Goal: Task Accomplishment & Management: Manage account settings

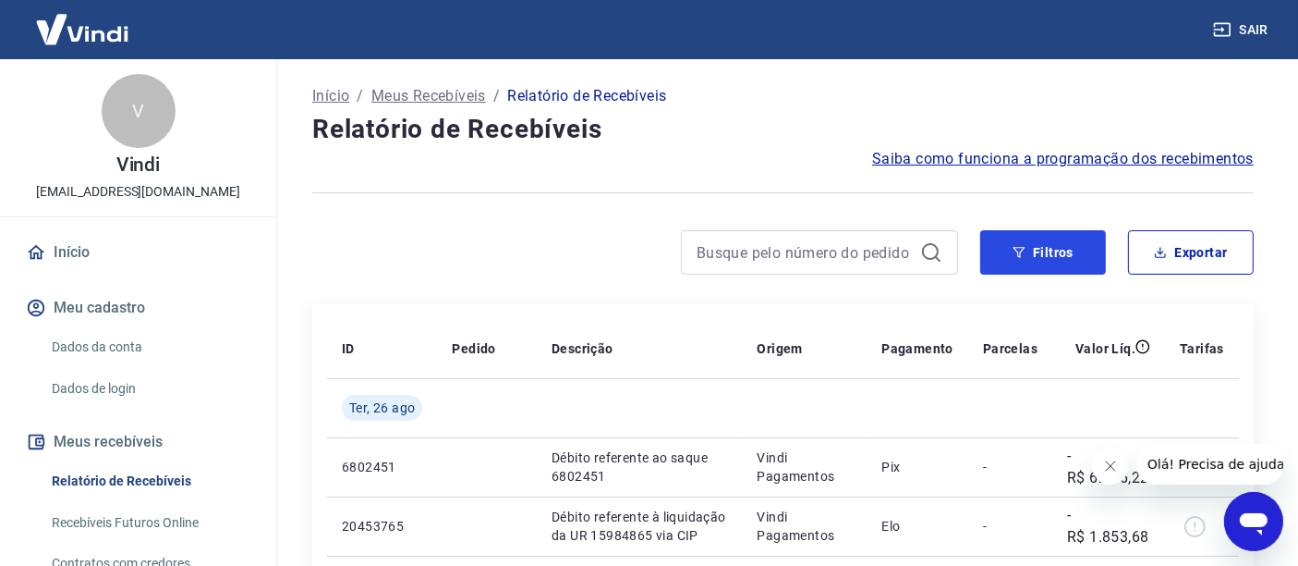
click at [1027, 257] on button "Filtros" at bounding box center [1044, 252] width 126 height 44
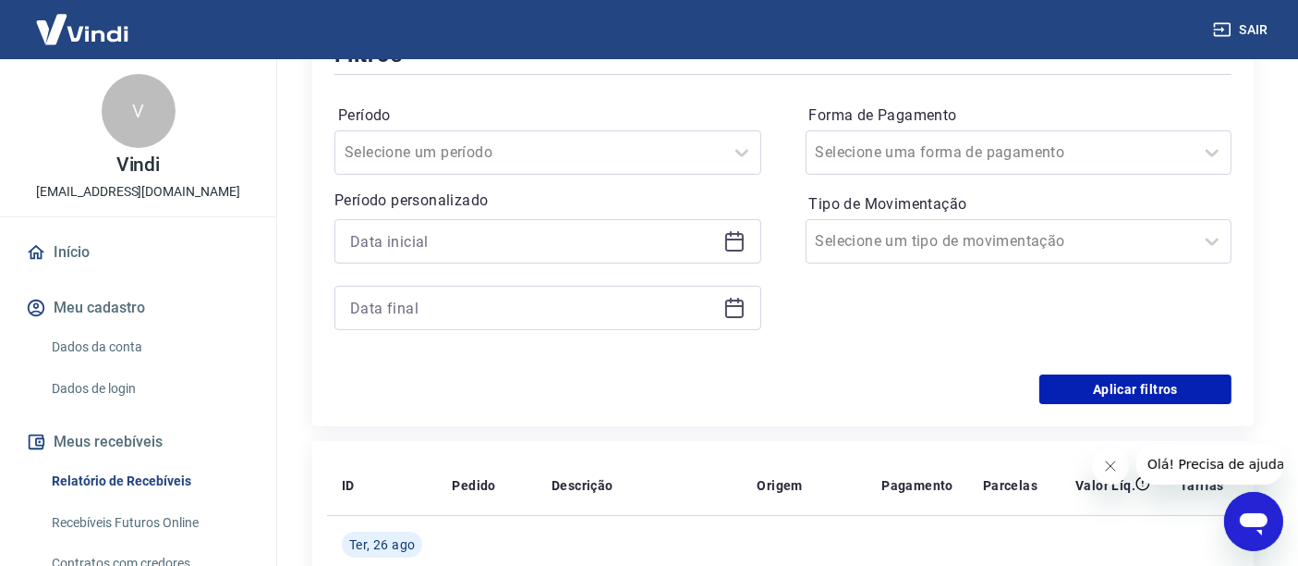
scroll to position [205, 0]
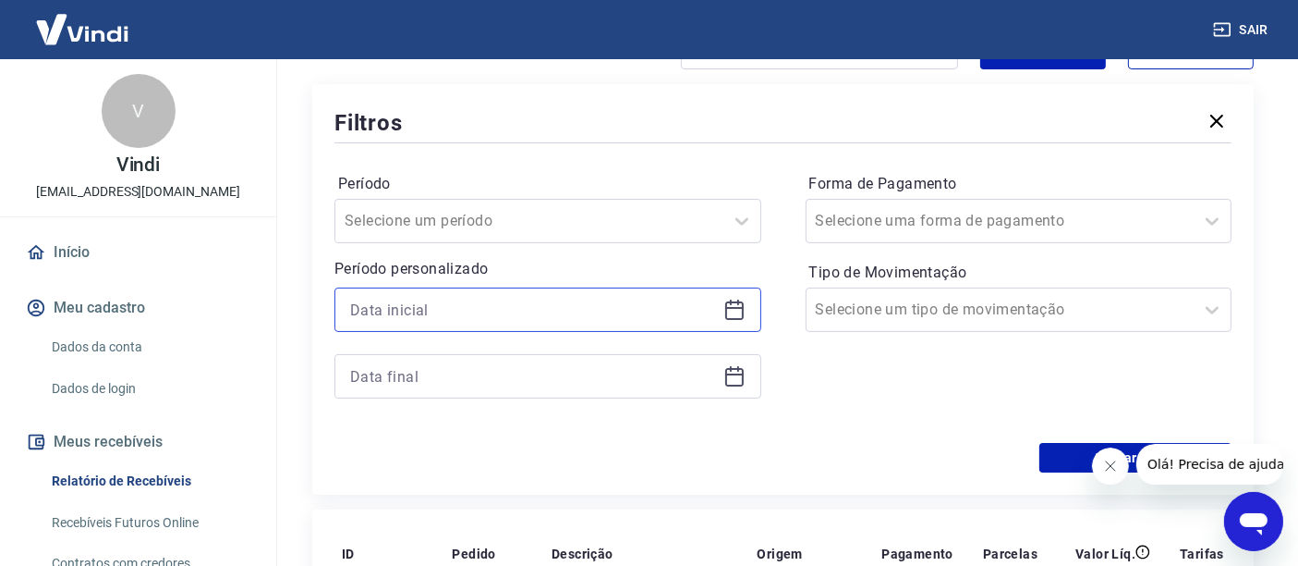
click at [481, 310] on input at bounding box center [533, 310] width 366 height 28
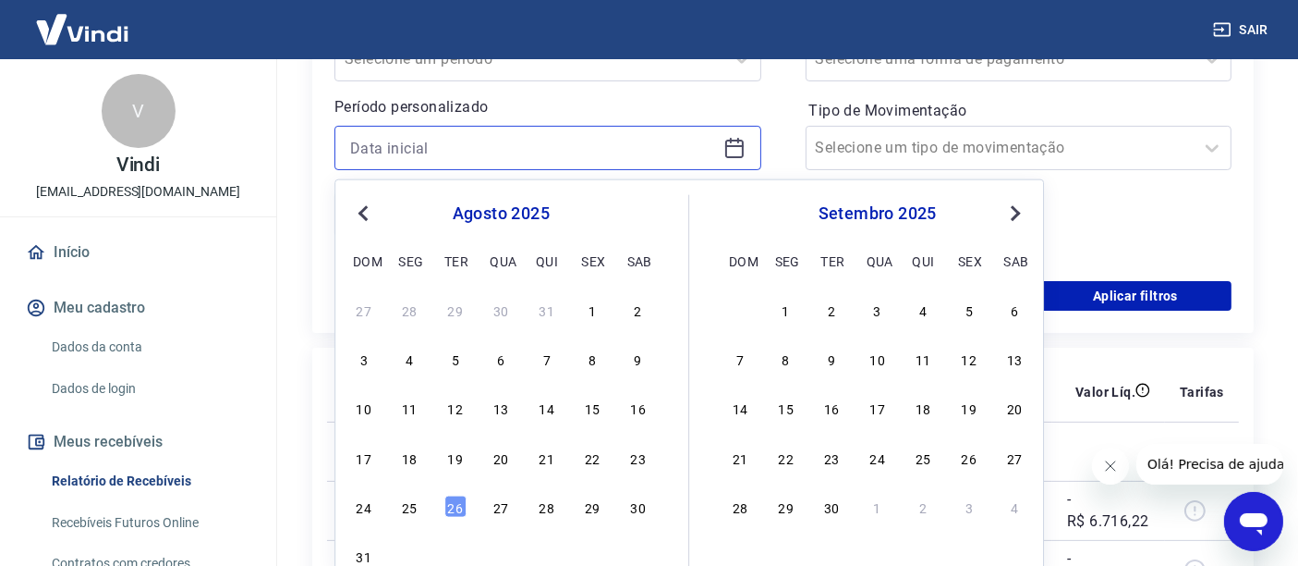
scroll to position [513, 0]
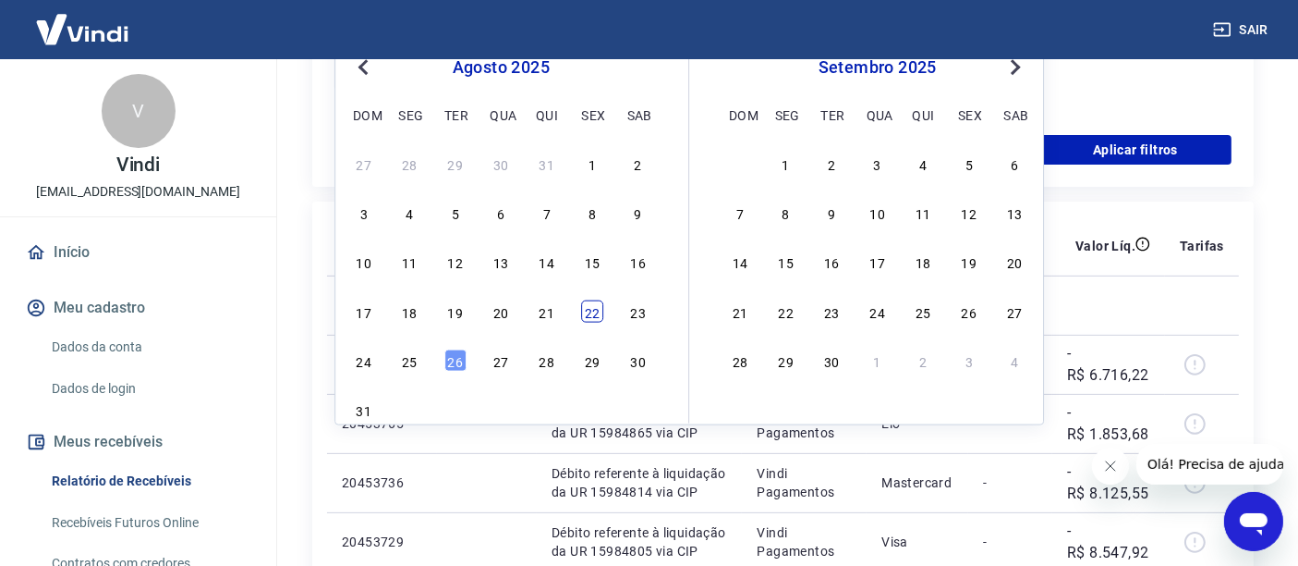
click at [589, 312] on div "22" at bounding box center [592, 311] width 22 height 22
type input "22/08/2025"
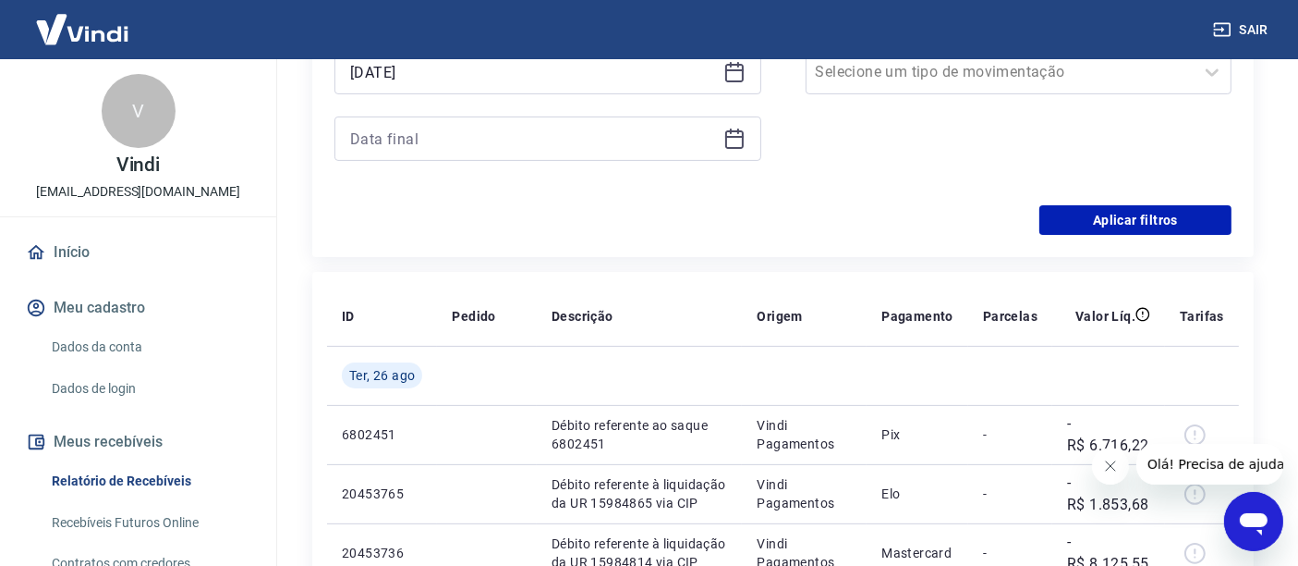
scroll to position [410, 0]
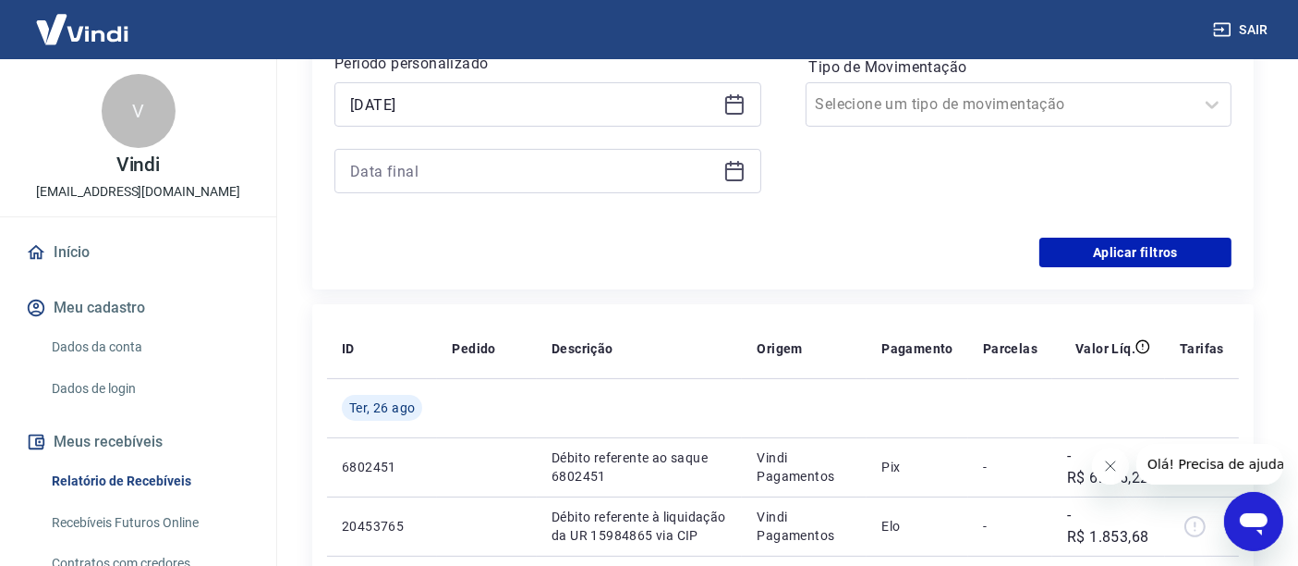
click at [464, 186] on div at bounding box center [548, 171] width 427 height 44
click at [457, 170] on input at bounding box center [533, 171] width 366 height 28
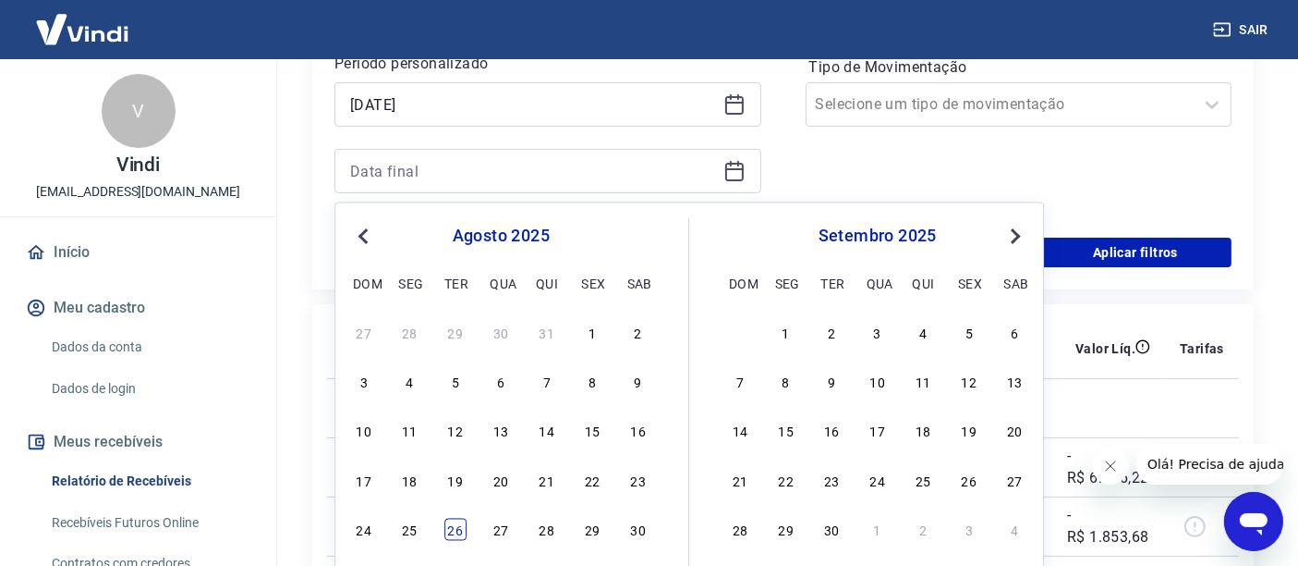
click at [452, 526] on div "26" at bounding box center [456, 529] width 22 height 22
type input "26/08/2025"
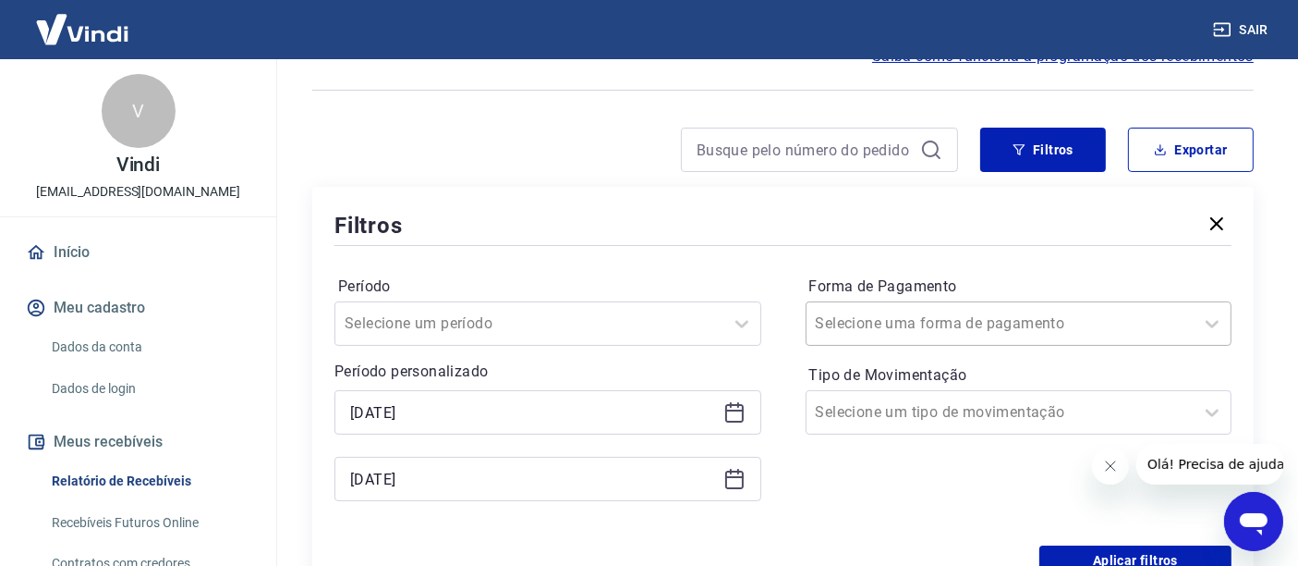
click at [908, 320] on input "Forma de Pagamento" at bounding box center [909, 323] width 187 height 22
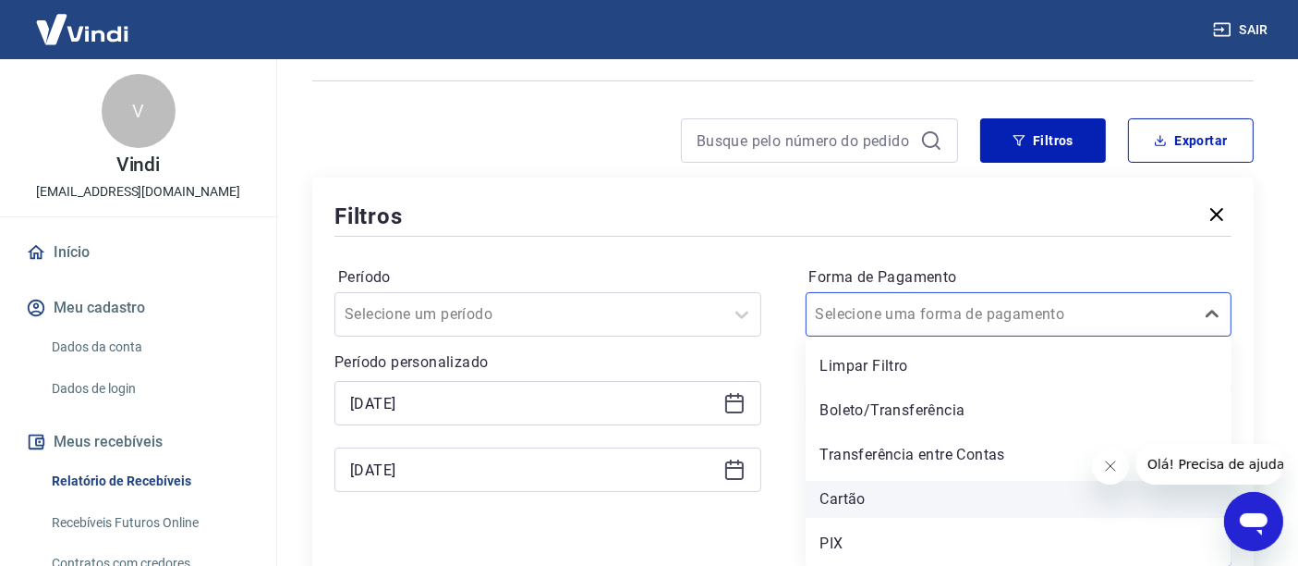
click at [855, 500] on div "Cartão" at bounding box center [1019, 499] width 427 height 37
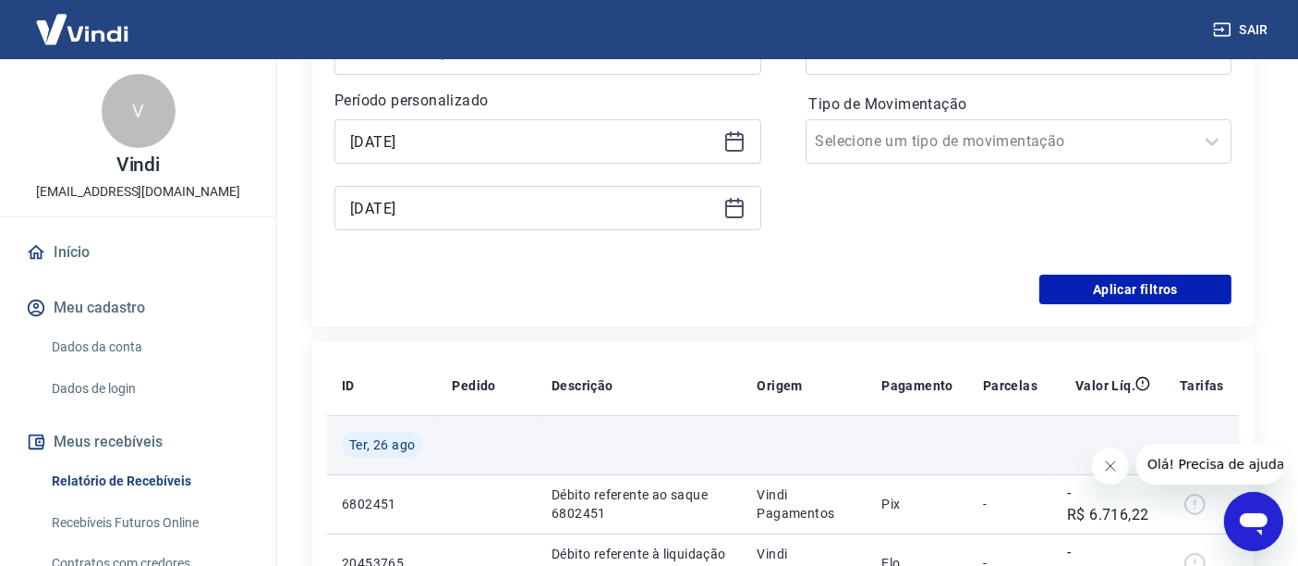
scroll to position [420, 0]
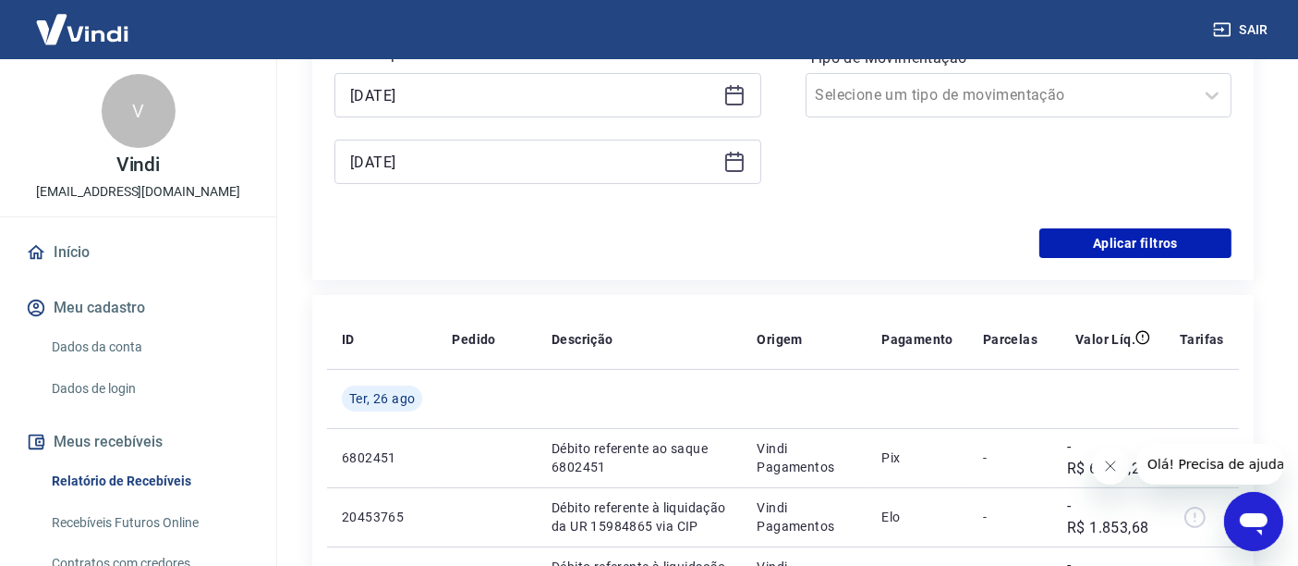
click at [1099, 468] on button "Fechar mensagem da empresa" at bounding box center [1109, 464] width 37 height 37
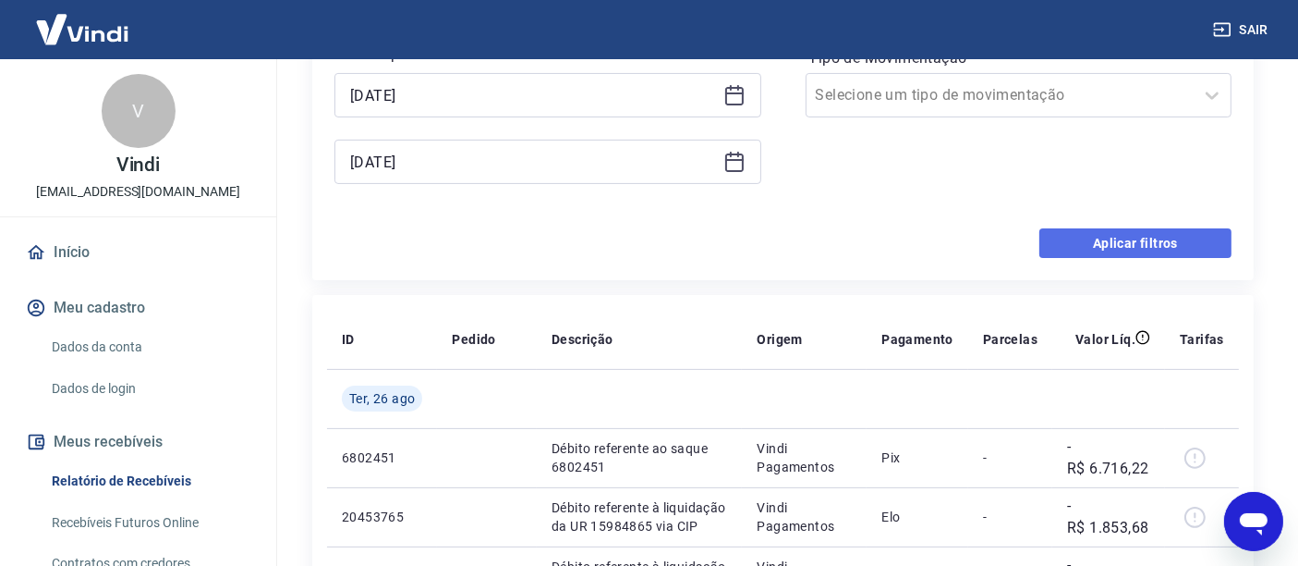
click at [1145, 242] on button "Aplicar filtros" at bounding box center [1136, 243] width 192 height 30
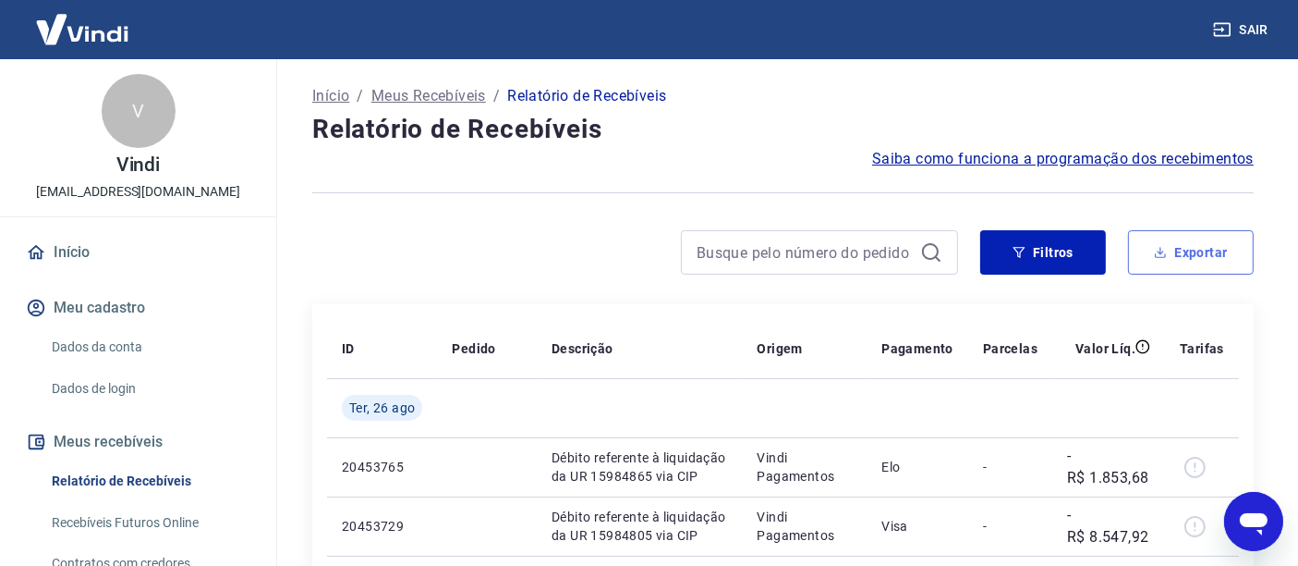
click at [1196, 251] on button "Exportar" at bounding box center [1191, 252] width 126 height 44
type input "22/08/2025"
type input "26/08/2025"
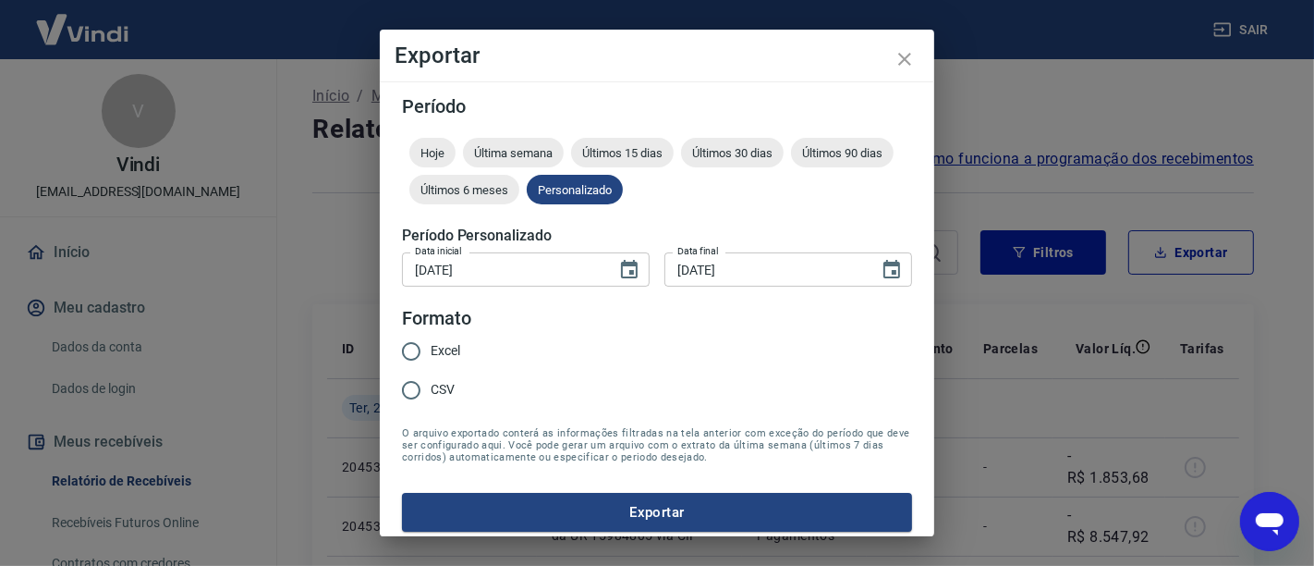
click at [451, 358] on span "Excel" at bounding box center [446, 350] width 30 height 19
click at [431, 358] on input "Excel" at bounding box center [411, 351] width 39 height 39
radio input "true"
click at [546, 521] on button "Exportar" at bounding box center [657, 512] width 510 height 39
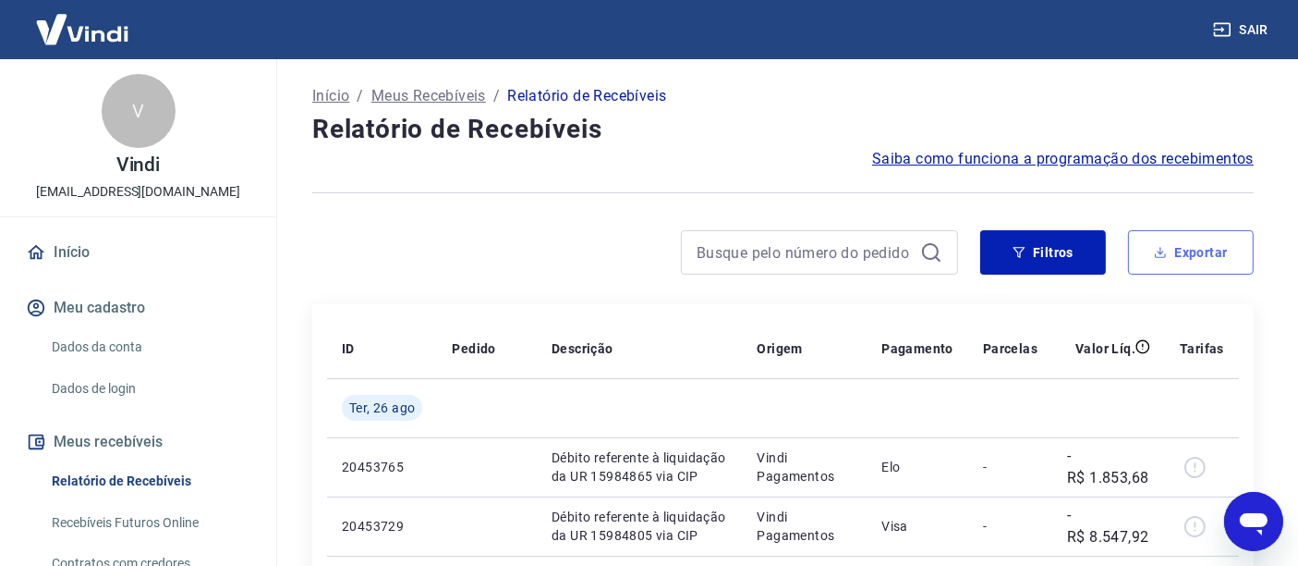
click at [1213, 253] on button "Exportar" at bounding box center [1191, 252] width 126 height 44
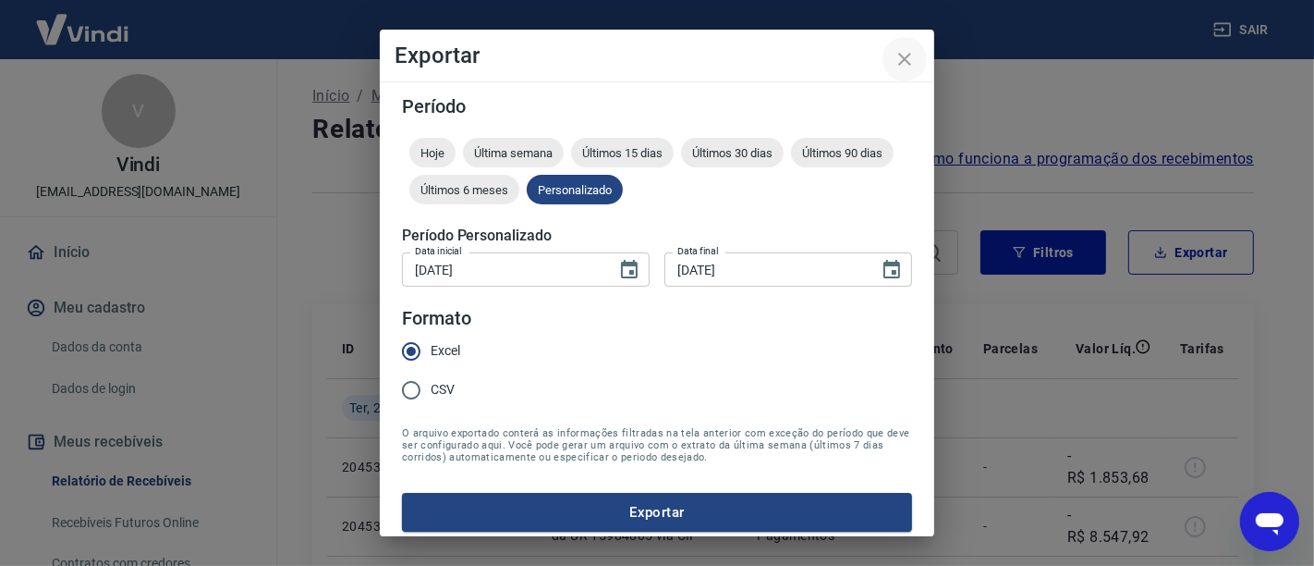
click at [903, 56] on icon "close" at bounding box center [904, 59] width 13 height 13
